Goal: Navigation & Orientation: Find specific page/section

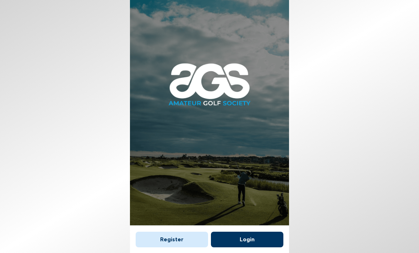
click at [253, 232] on button "Login" at bounding box center [247, 240] width 72 height 16
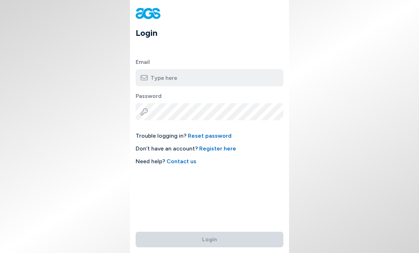
click at [246, 75] on input "email" at bounding box center [210, 77] width 148 height 17
type input "[PERSON_NAME][EMAIL_ADDRESS][DOMAIN_NAME]"
click at [209, 232] on button "Login" at bounding box center [210, 240] width 148 height 16
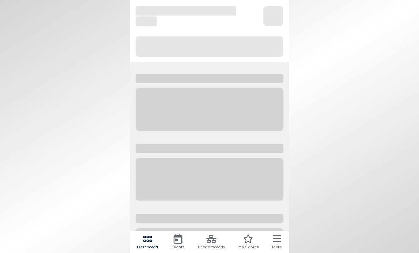
click at [235, 228] on icon "Loading..." at bounding box center [206, 207] width 153 height 285
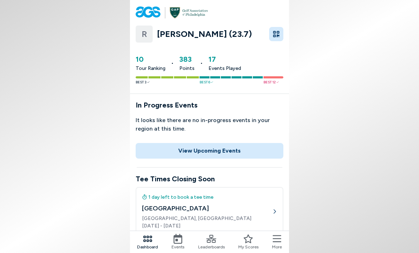
click at [223, 152] on button "View Upcoming Events" at bounding box center [210, 151] width 148 height 16
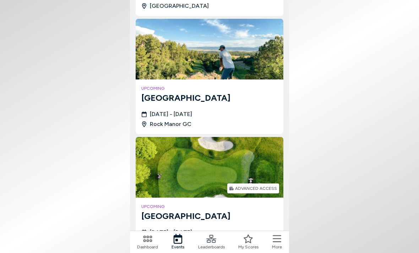
scroll to position [182, 0]
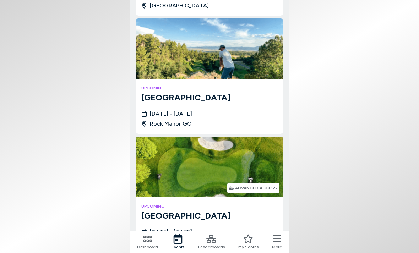
click at [311, 182] on body "Events List In Progress Upcoming Completed Entire Season / [GEOGRAPHIC_DATA] up…" at bounding box center [209, 126] width 419 height 253
